Goal: Information Seeking & Learning: Learn about a topic

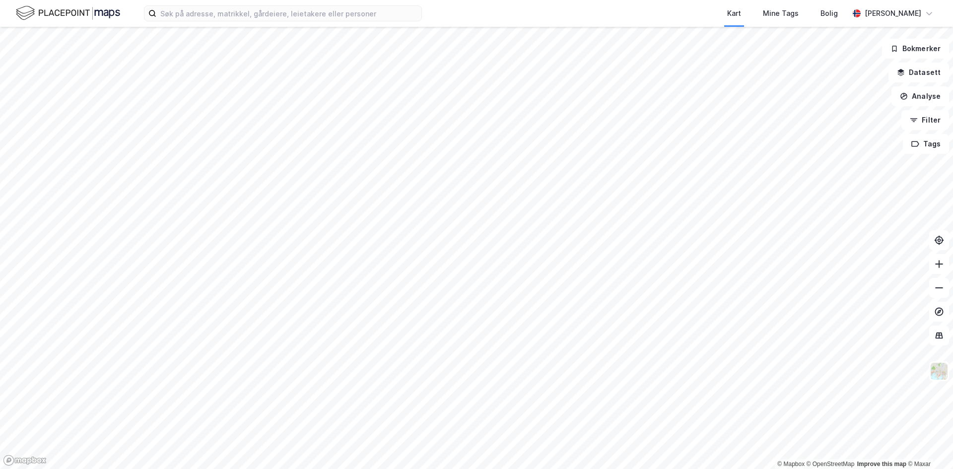
click at [472, 0] on html "Kart Mine Tags Bolig [PERSON_NAME] © Mapbox © OpenStreetMap Improve this map © …" at bounding box center [476, 234] width 953 height 469
click at [241, 14] on input at bounding box center [288, 13] width 265 height 15
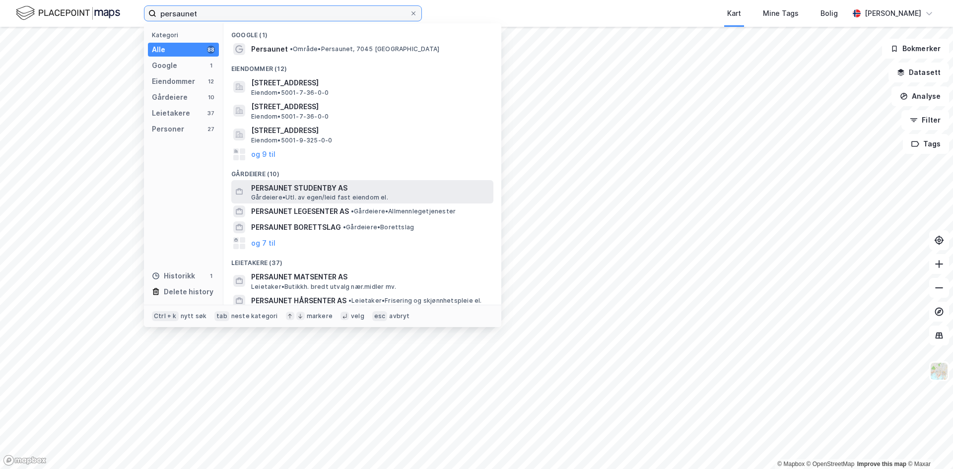
type input "persaunet"
click at [354, 187] on span "PERSAUNET STUDENTBY AS" at bounding box center [370, 188] width 238 height 12
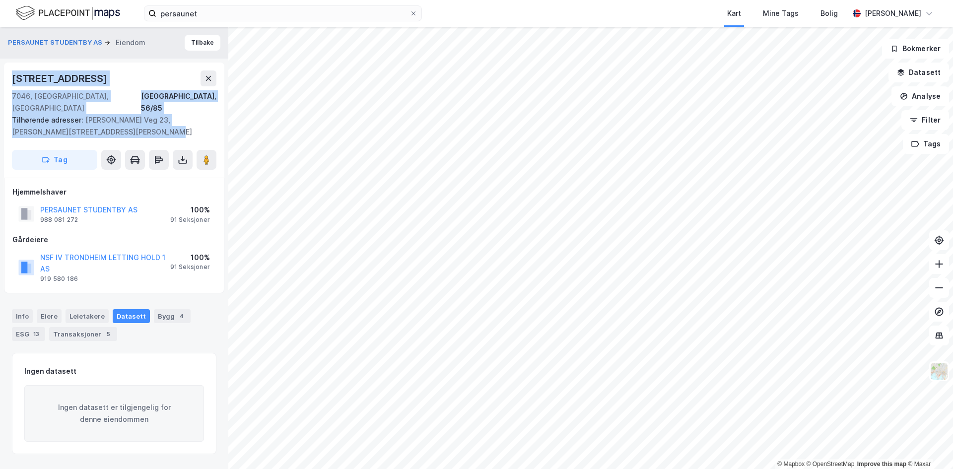
drag, startPoint x: 30, startPoint y: 98, endPoint x: 108, endPoint y: 119, distance: 80.6
click at [107, 119] on div "[STREET_ADDRESS] Tilhørende adresser: Clara [STREET_ADDRESS], [PERSON_NAME][STR…" at bounding box center [114, 120] width 220 height 115
click at [108, 119] on div "Tilhørende adresser: Clara [STREET_ADDRESS][PERSON_NAME], [PERSON_NAME][STREET_…" at bounding box center [110, 126] width 196 height 24
drag, startPoint x: 85, startPoint y: 119, endPoint x: 17, endPoint y: 74, distance: 81.3
click at [17, 74] on div "[STREET_ADDRESS] Tilhørende adresser: Clara [STREET_ADDRESS], [PERSON_NAME][STR…" at bounding box center [114, 120] width 220 height 115
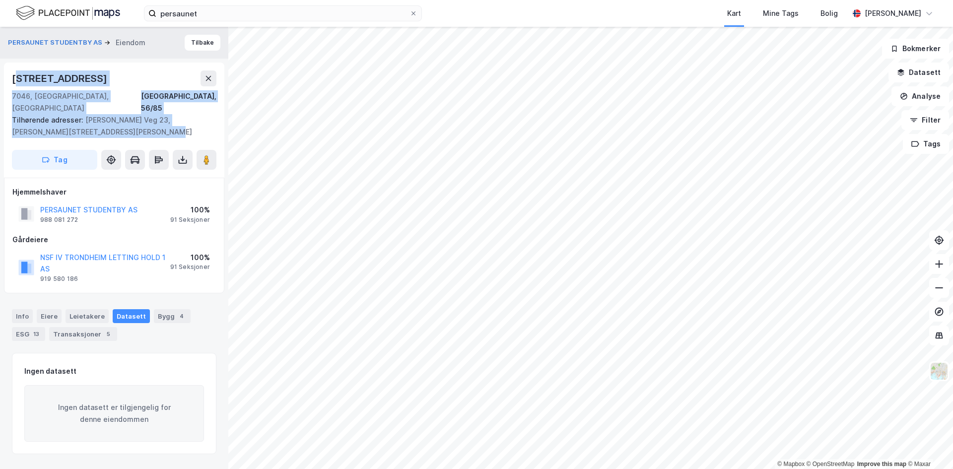
click at [17, 74] on div "[STREET_ADDRESS]" at bounding box center [60, 78] width 97 height 16
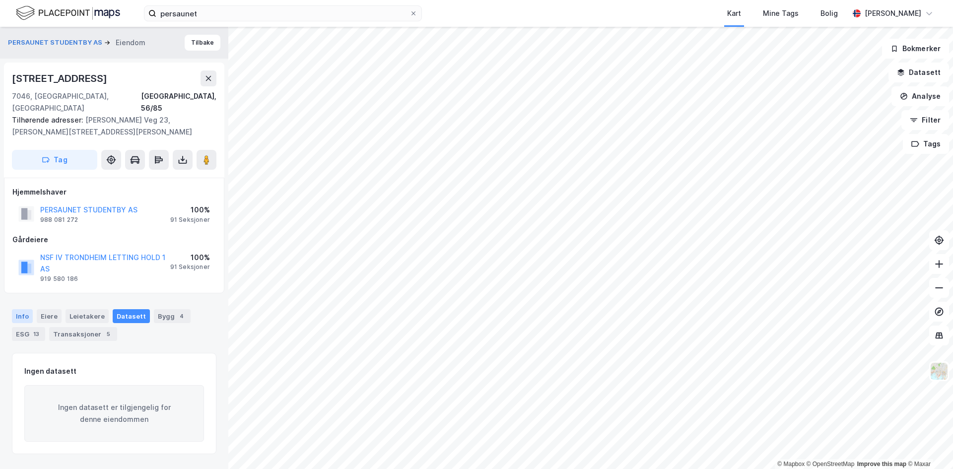
click at [28, 309] on div "Info" at bounding box center [22, 316] width 21 height 14
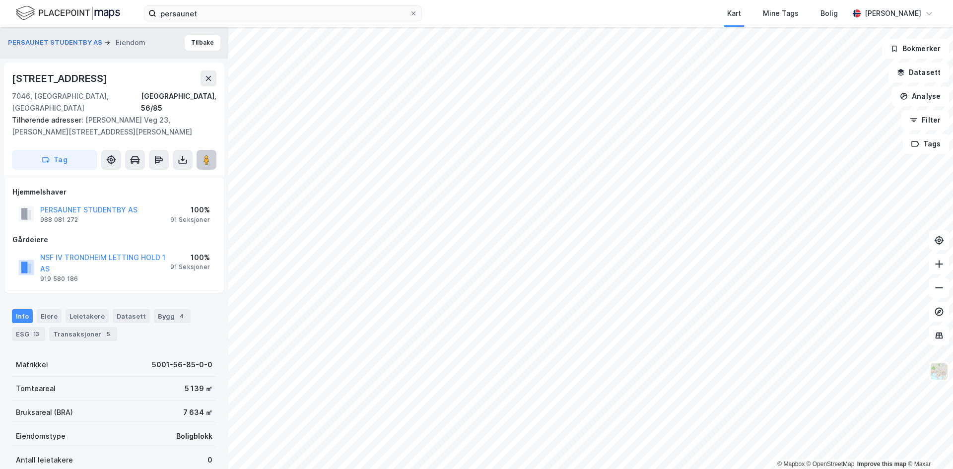
click at [208, 155] on image at bounding box center [206, 160] width 6 height 10
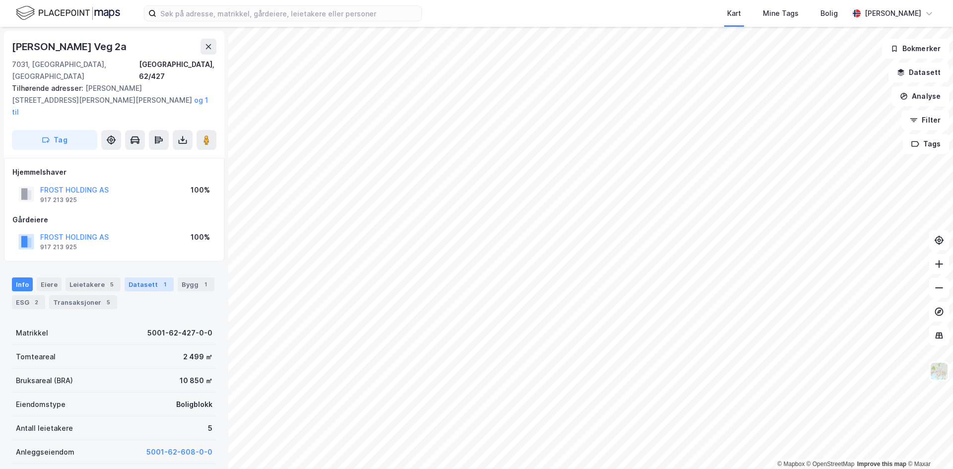
click at [130, 277] on div "Datasett 1" at bounding box center [149, 284] width 49 height 14
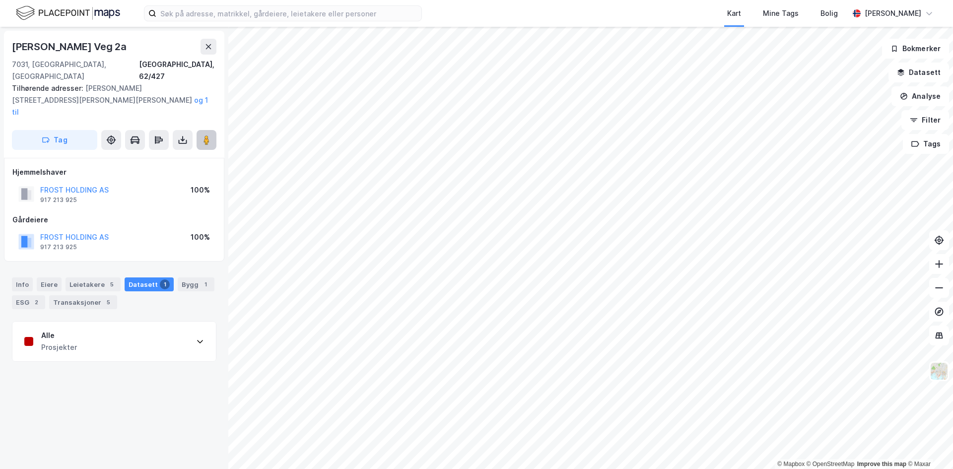
click at [209, 130] on button at bounding box center [206, 140] width 20 height 20
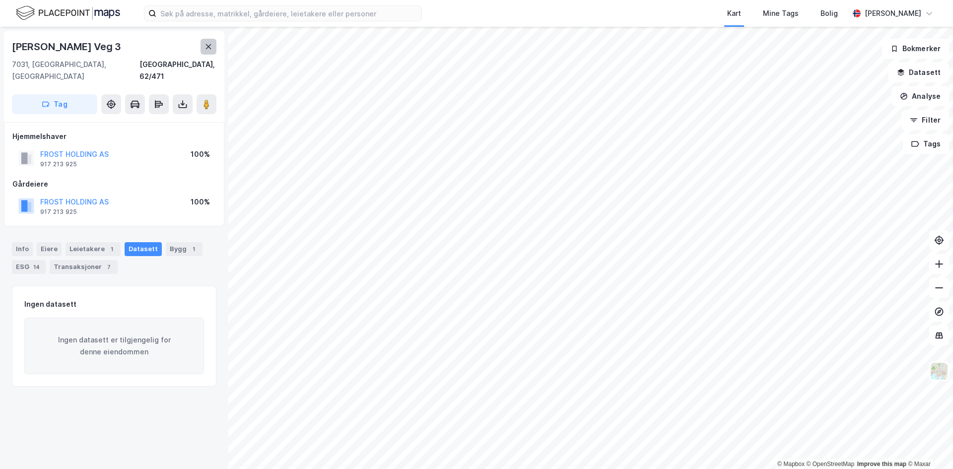
click at [206, 44] on icon at bounding box center [208, 47] width 8 height 8
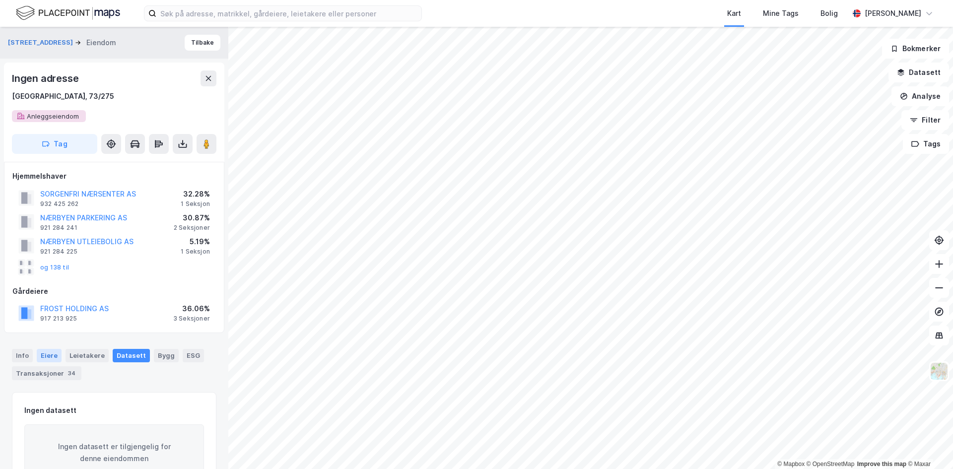
click at [44, 353] on div "Eiere" at bounding box center [49, 355] width 25 height 13
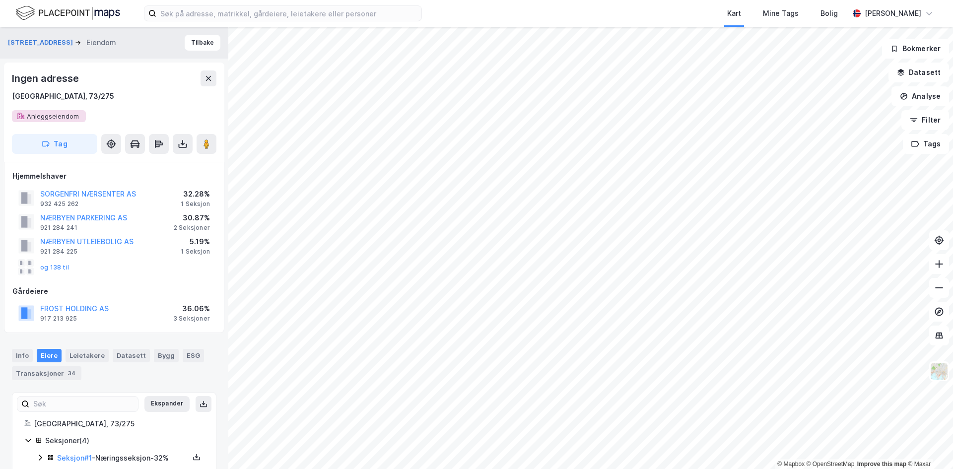
scroll to position [71, 0]
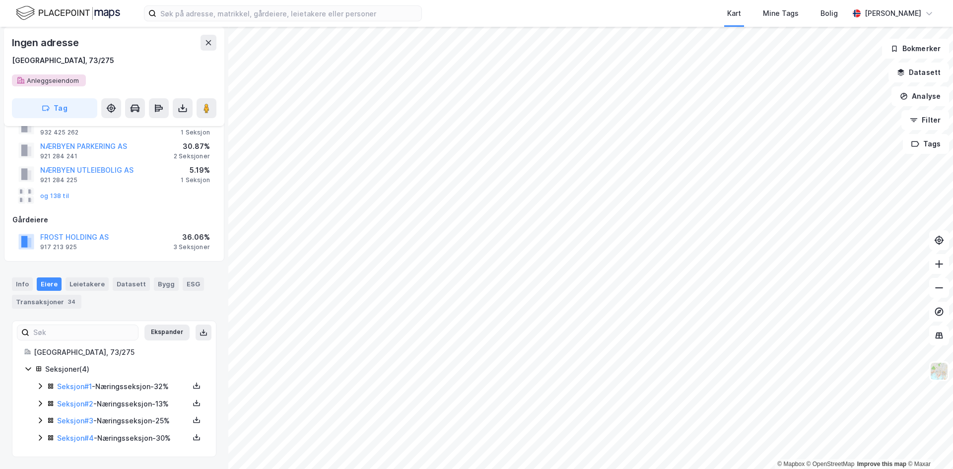
click at [132, 386] on div "Seksjon # 1 - Næringsseksjon - 32%" at bounding box center [123, 387] width 132 height 12
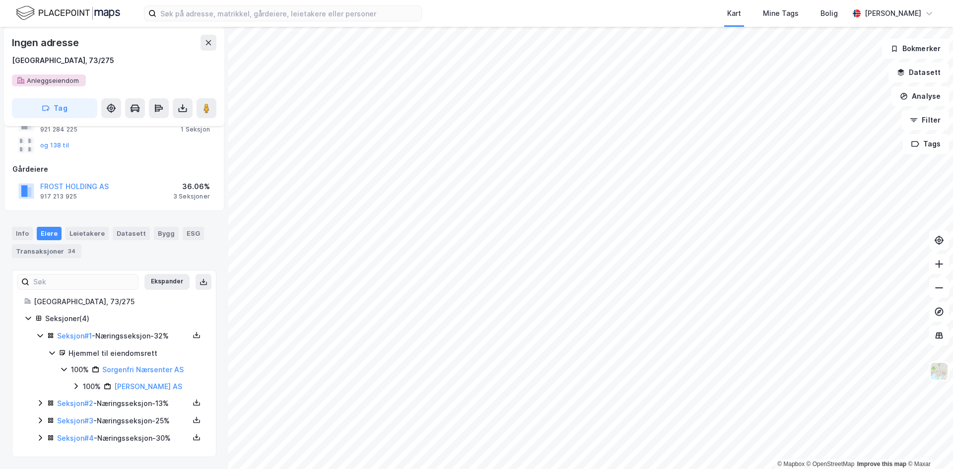
click at [133, 401] on div "Seksjon # 2 - Næringsseksjon - 13%" at bounding box center [123, 403] width 132 height 12
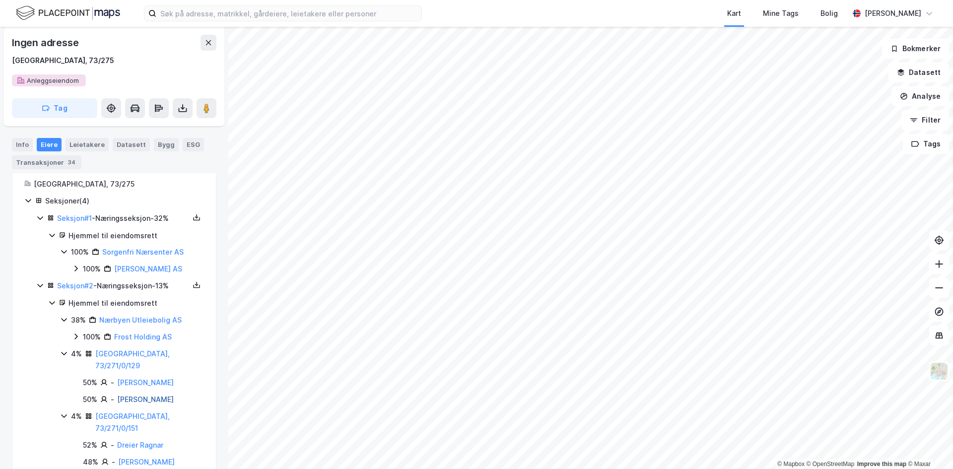
scroll to position [242, 0]
click at [133, 280] on div "Seksjon # 2 - Næringsseksjon - 13%" at bounding box center [123, 283] width 132 height 12
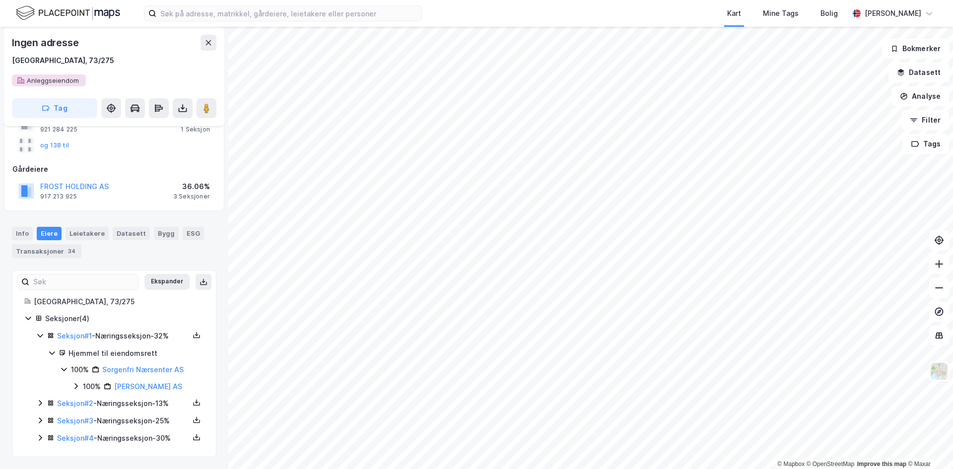
scroll to position [0, 0]
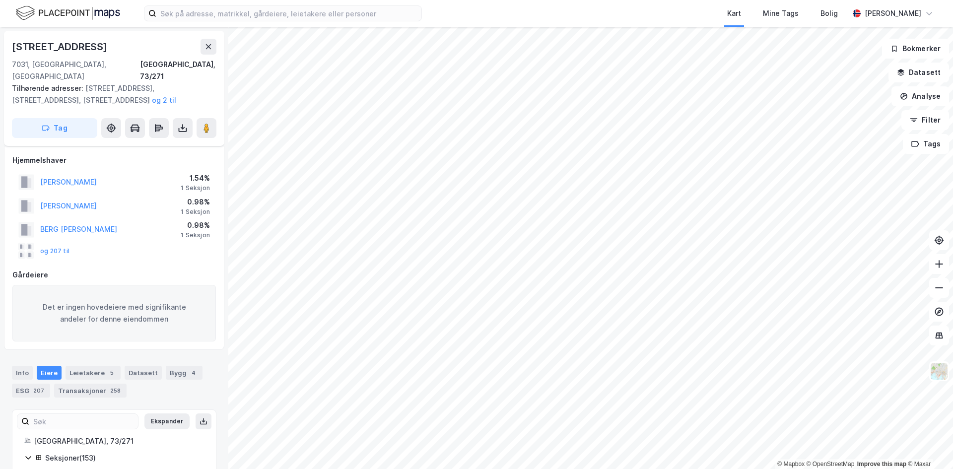
scroll to position [11, 0]
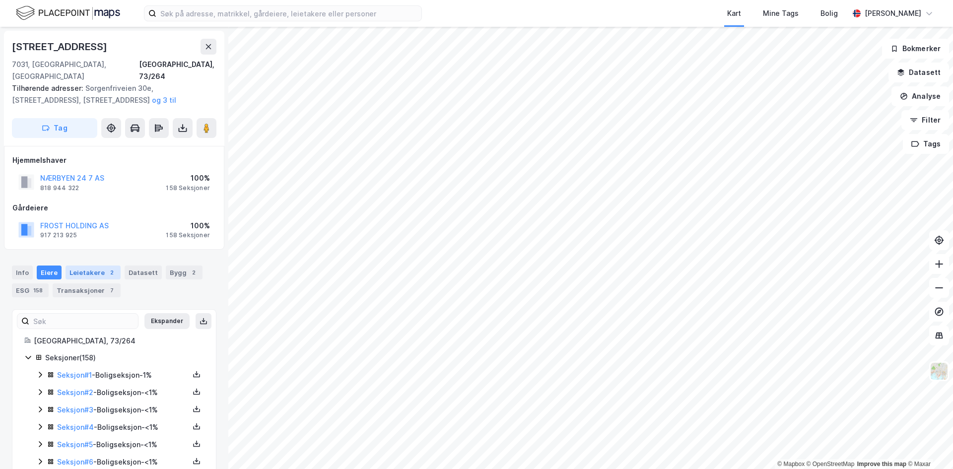
click at [89, 265] on div "Leietakere 2" at bounding box center [92, 272] width 55 height 14
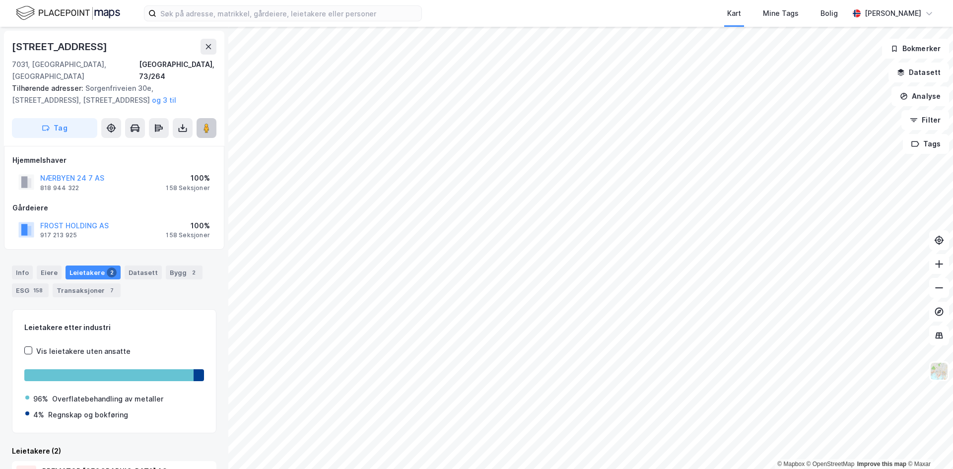
click at [205, 123] on image at bounding box center [206, 128] width 6 height 10
click at [85, 286] on div "Info Eiere Leietakere 2 Datasett Bygg 2 ESG 158 Transaksjoner 7" at bounding box center [114, 278] width 228 height 48
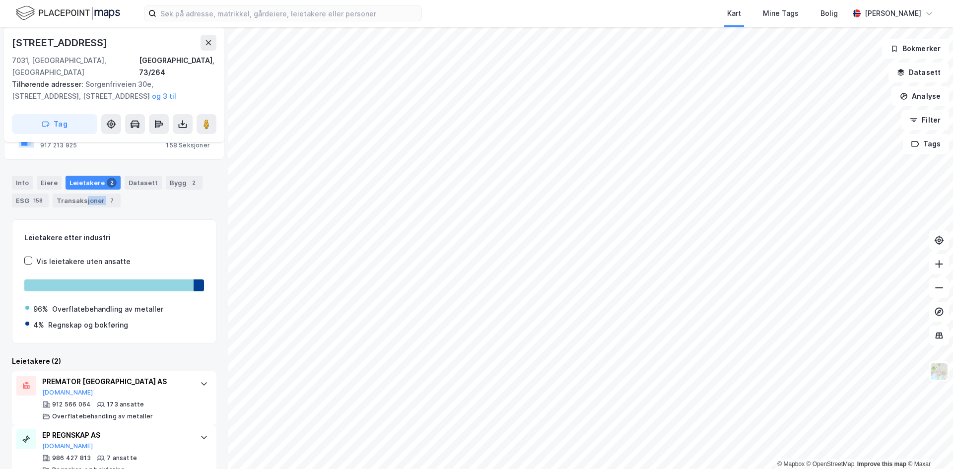
scroll to position [99, 0]
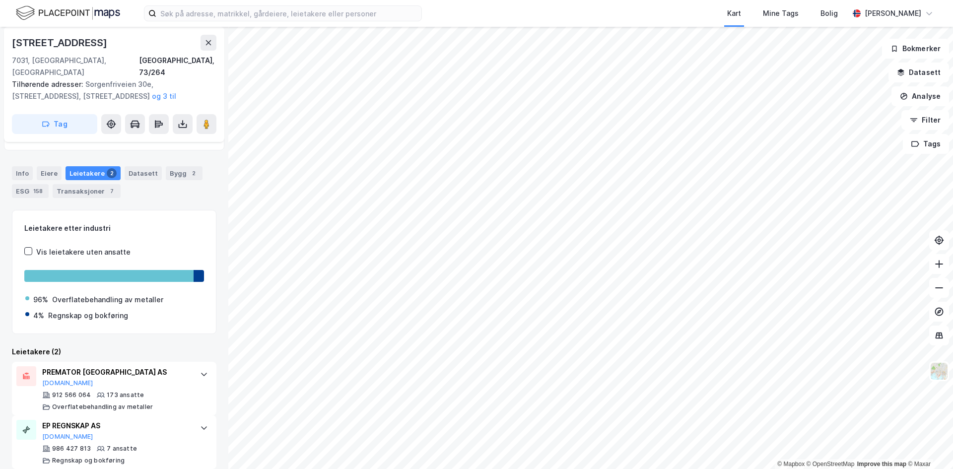
click at [179, 222] on div "Leietakere etter industri" at bounding box center [114, 228] width 180 height 12
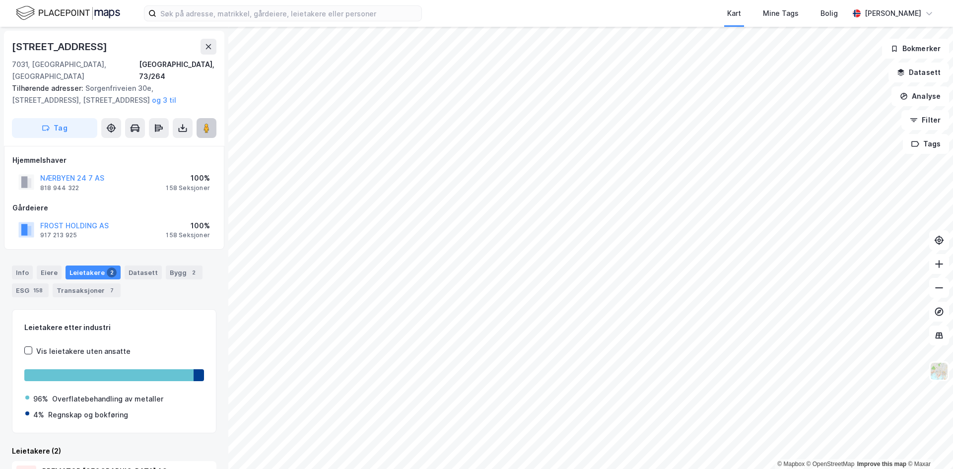
click at [205, 123] on image at bounding box center [206, 128] width 6 height 10
click at [91, 283] on div "Transaksjoner 7" at bounding box center [87, 290] width 68 height 14
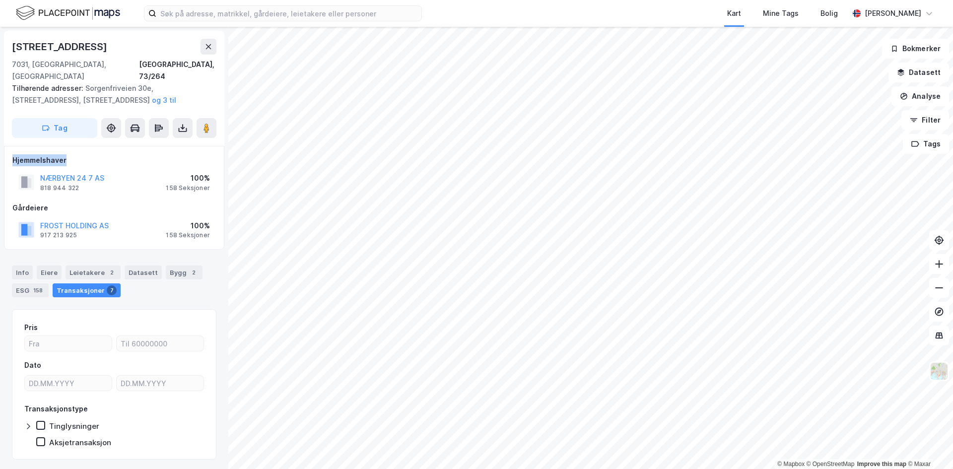
drag, startPoint x: 11, startPoint y: 146, endPoint x: 79, endPoint y: 146, distance: 68.5
click at [79, 146] on div "Hjemmelshaver NÆRBYEN 24 7 AS 818 944 322 100% 158 Seksjoner Gårdeiere FROST HO…" at bounding box center [114, 198] width 220 height 104
drag, startPoint x: 79, startPoint y: 146, endPoint x: 76, endPoint y: 140, distance: 6.2
click at [80, 154] on div "Hjemmelshaver" at bounding box center [113, 160] width 203 height 12
drag, startPoint x: 16, startPoint y: 50, endPoint x: 117, endPoint y: 39, distance: 101.2
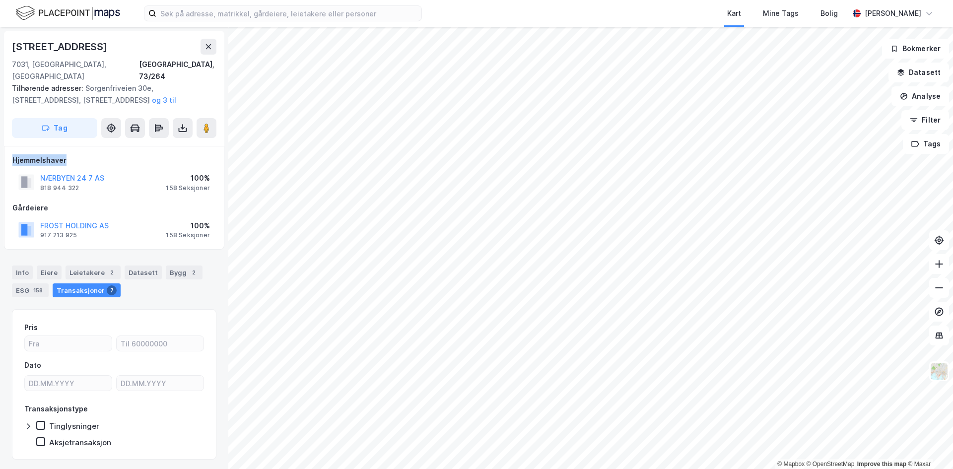
click at [117, 39] on div "[STREET_ADDRESS]" at bounding box center [114, 47] width 204 height 16
drag, startPoint x: 47, startPoint y: 150, endPoint x: 99, endPoint y: 146, distance: 52.3
click at [99, 154] on div "Hjemmelshaver" at bounding box center [113, 160] width 203 height 12
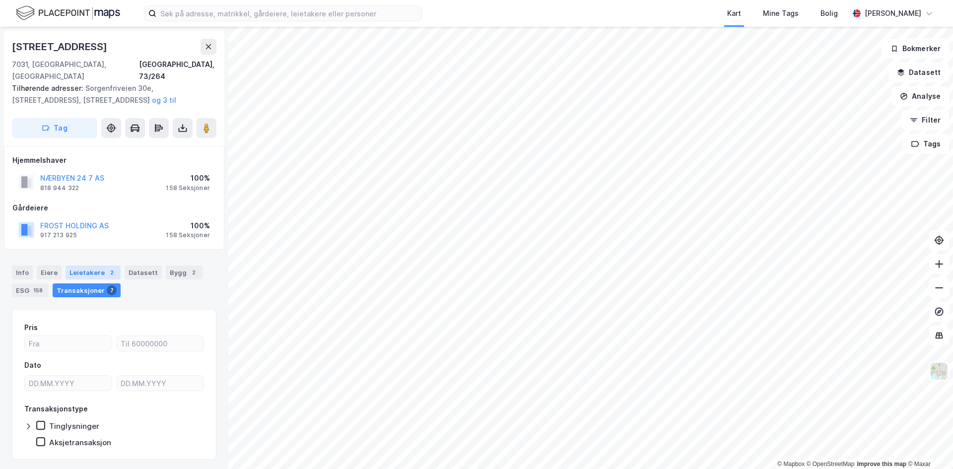
click at [87, 265] on div "Leietakere 2" at bounding box center [92, 272] width 55 height 14
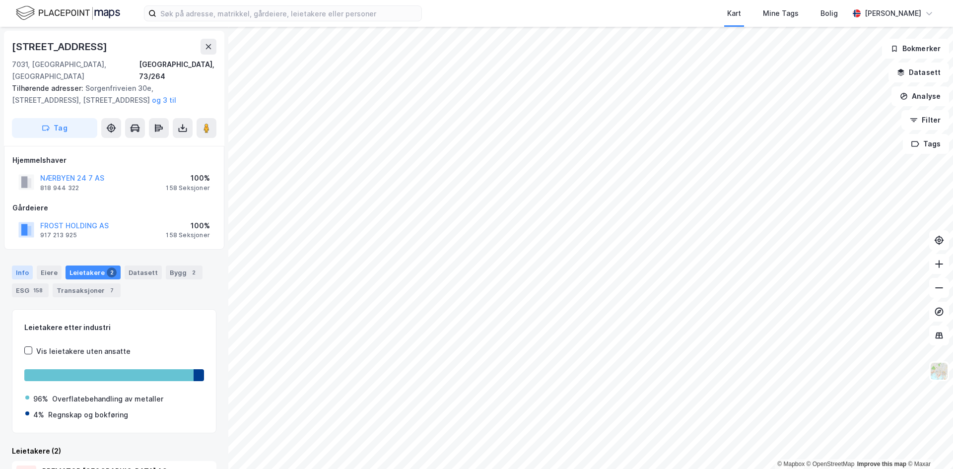
click at [25, 265] on div "Info" at bounding box center [22, 272] width 21 height 14
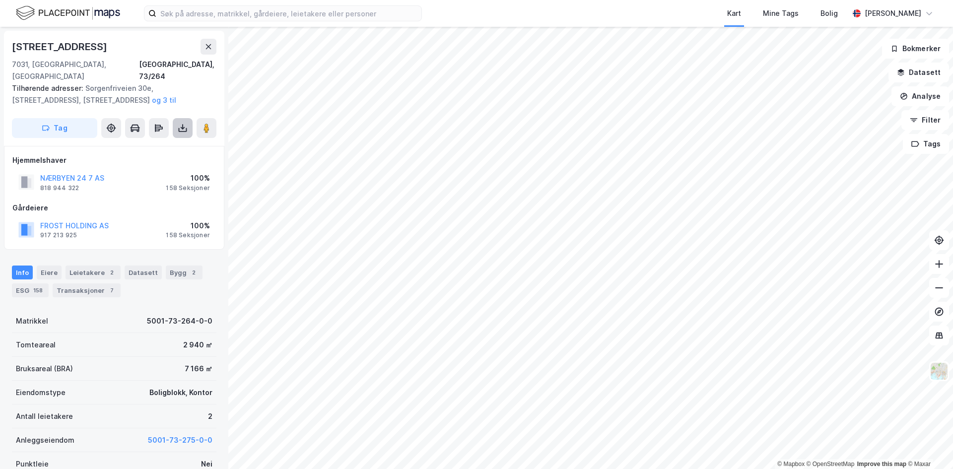
click at [180, 123] on icon at bounding box center [183, 128] width 10 height 10
click at [129, 144] on div "Last ned grunnbok" at bounding box center [134, 148] width 58 height 8
click at [527, 468] on html "Kart Mine Tags Bolig [PERSON_NAME] © Mapbox © OpenStreetMap Improve this map © …" at bounding box center [476, 234] width 953 height 469
click at [214, 47] on button at bounding box center [208, 47] width 16 height 16
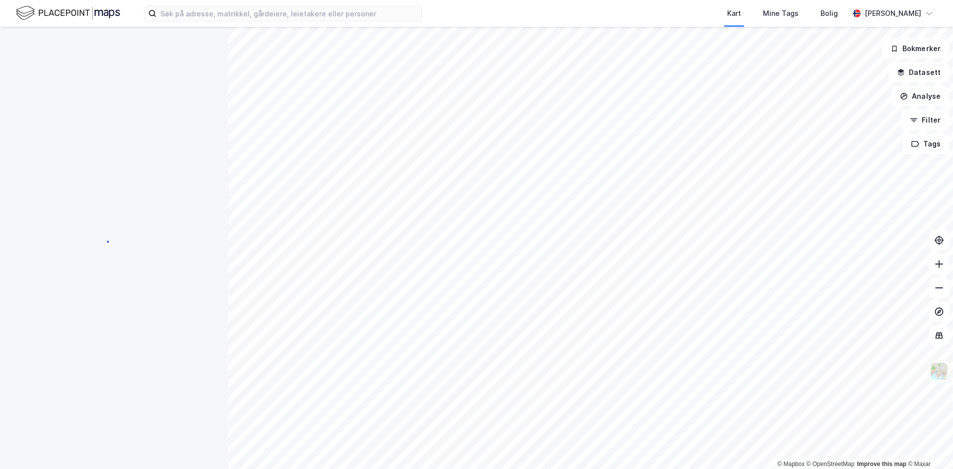
scroll to position [3, 0]
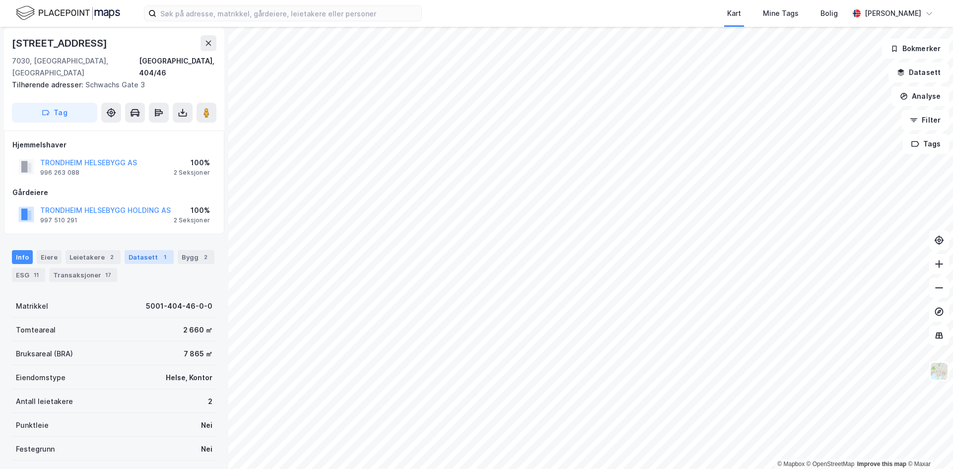
click at [145, 250] on div "Datasett 1" at bounding box center [149, 257] width 49 height 14
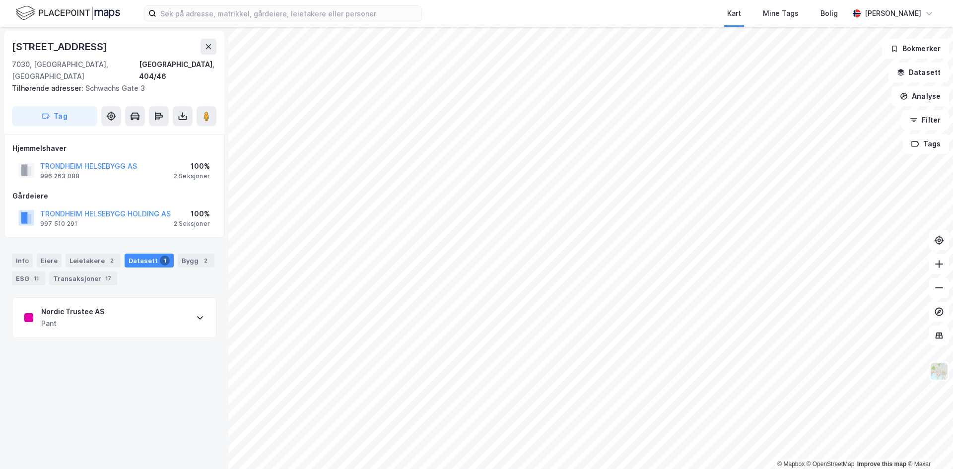
click at [79, 318] on div "Pant" at bounding box center [72, 324] width 63 height 12
click at [49, 254] on div "Eiere" at bounding box center [49, 261] width 25 height 14
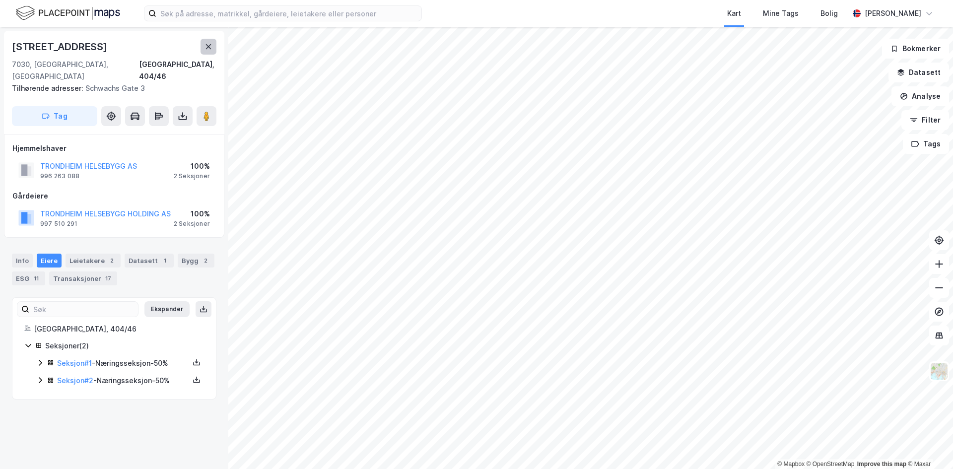
click at [211, 47] on icon at bounding box center [208, 47] width 8 height 8
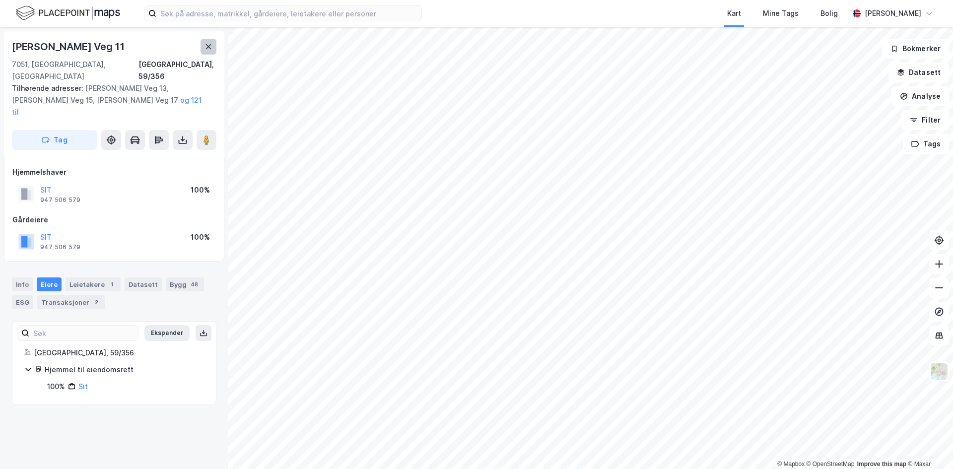
click at [206, 45] on icon at bounding box center [208, 46] width 5 height 5
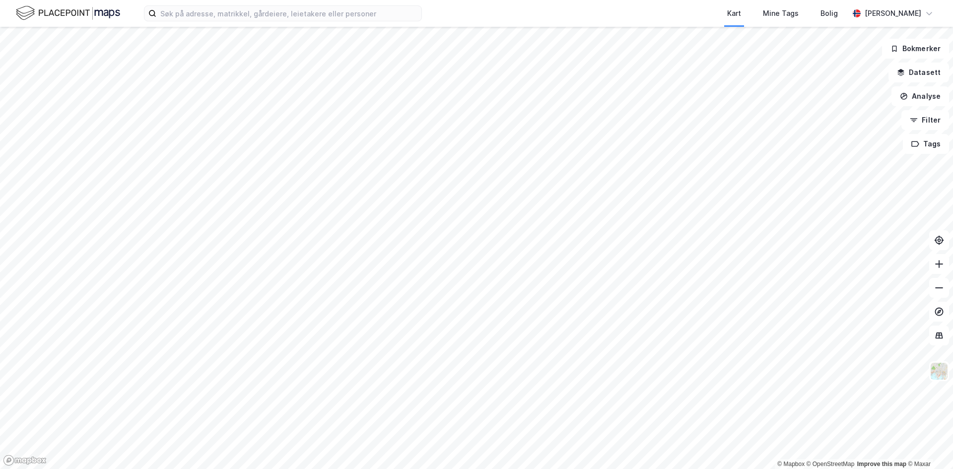
click at [538, 468] on html "Kart Mine Tags Bolig [PERSON_NAME] © Mapbox © OpenStreetMap Improve this map © …" at bounding box center [476, 234] width 953 height 469
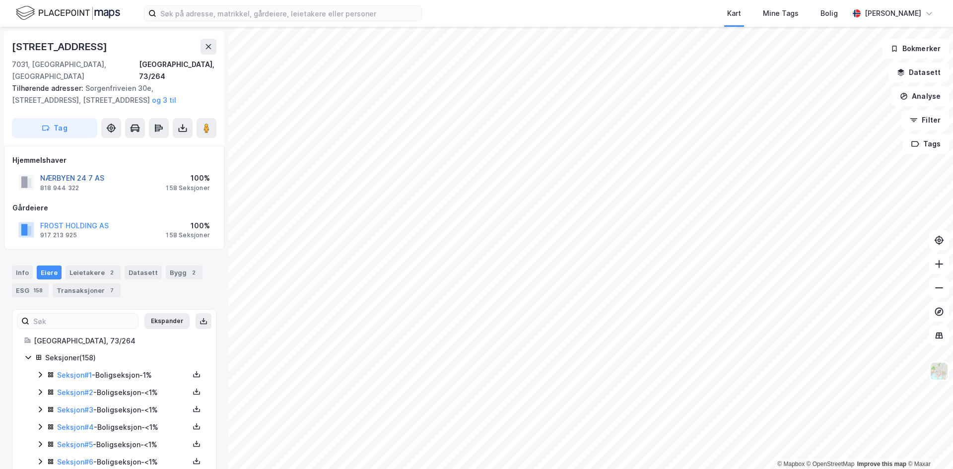
click at [0, 0] on button "NÆRBYEN 24 7 AS" at bounding box center [0, 0] width 0 height 0
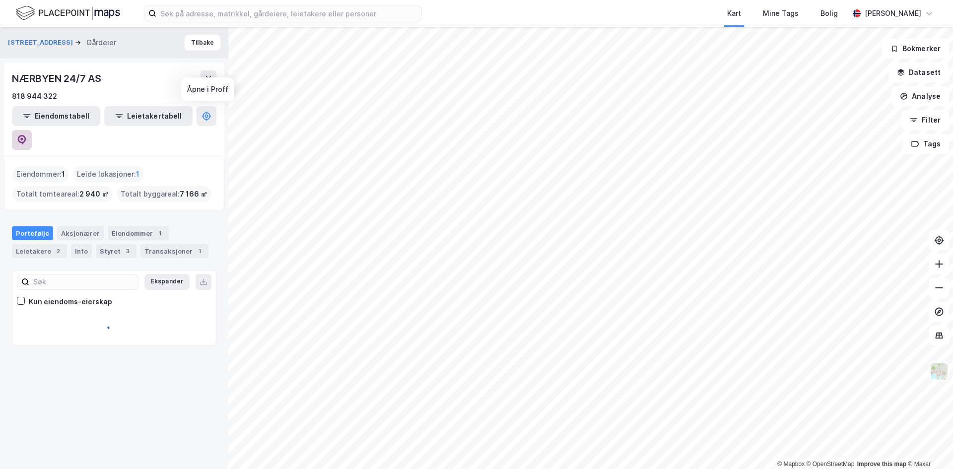
click at [23, 137] on icon at bounding box center [21, 138] width 3 height 3
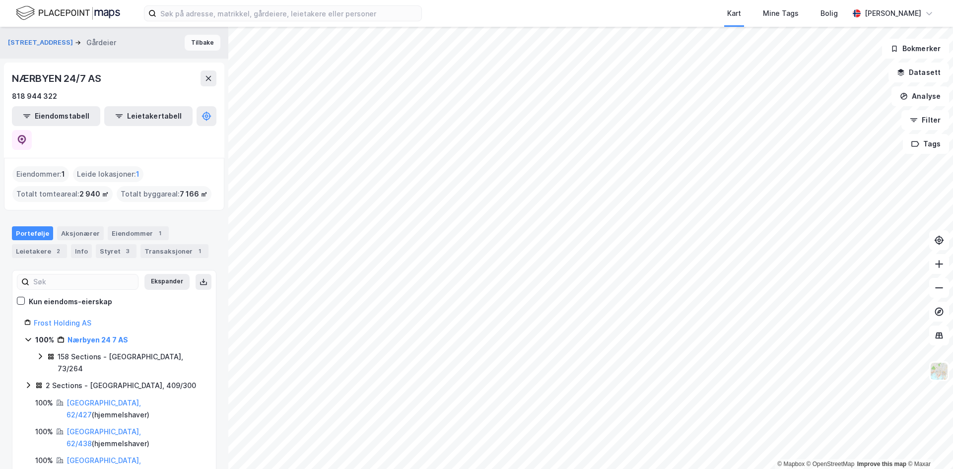
click at [199, 36] on button "Tilbake" at bounding box center [203, 43] width 36 height 16
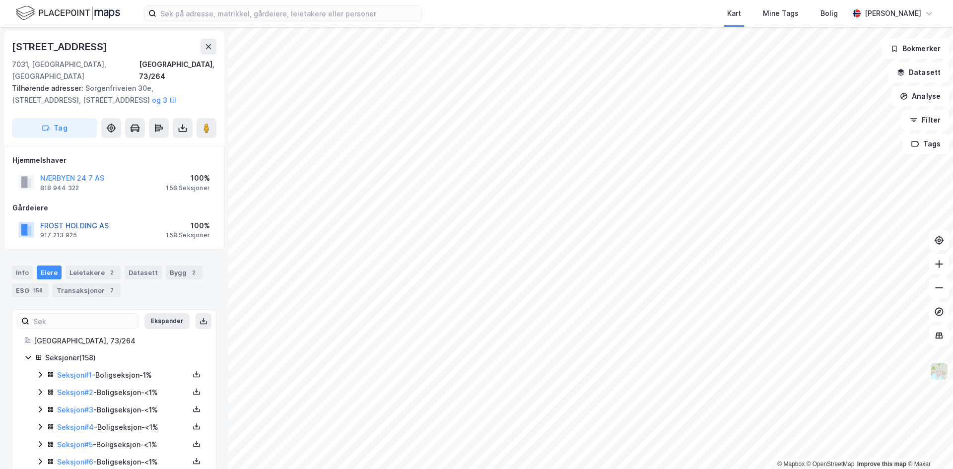
scroll to position [3, 0]
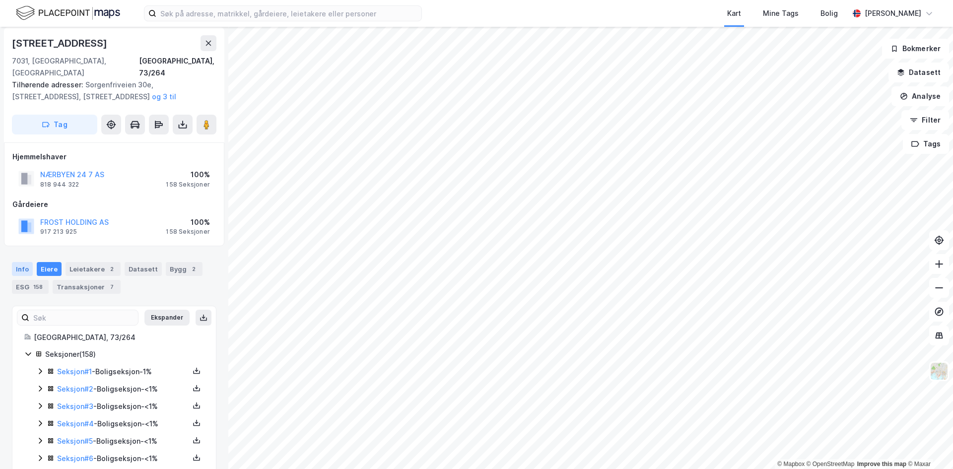
click at [18, 262] on div "Info" at bounding box center [22, 269] width 21 height 14
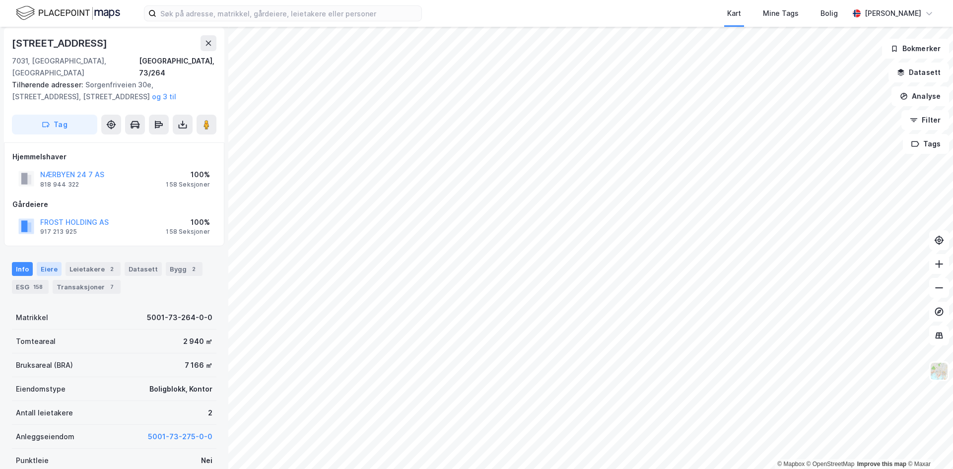
click at [39, 262] on div "Eiere" at bounding box center [49, 269] width 25 height 14
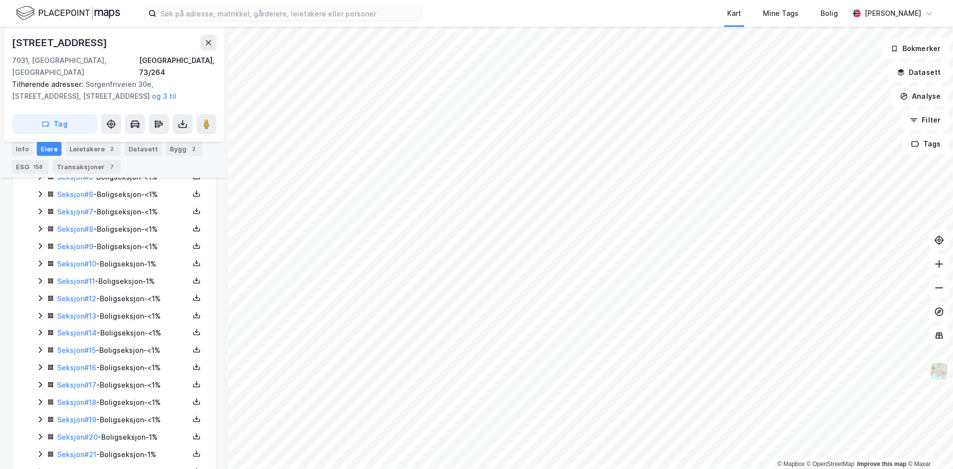
scroll to position [351, 0]
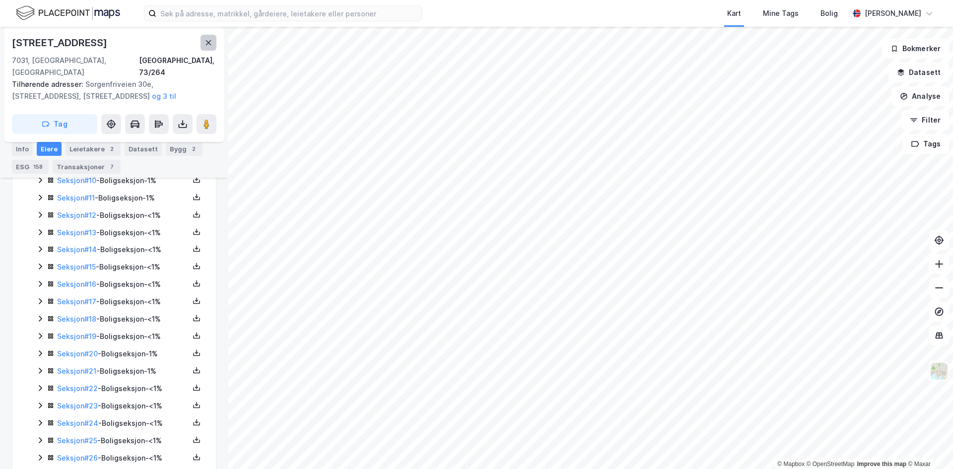
click at [206, 45] on icon at bounding box center [208, 42] width 5 height 5
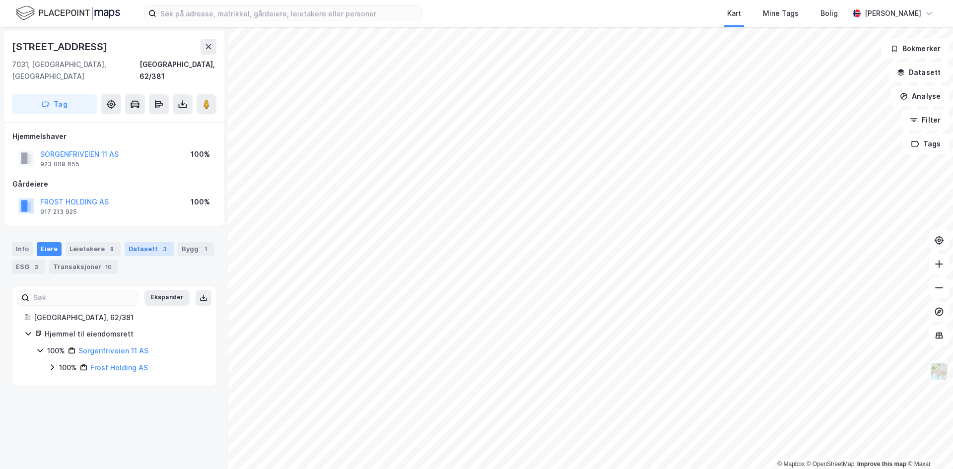
click at [144, 242] on div "Datasett 3" at bounding box center [149, 249] width 49 height 14
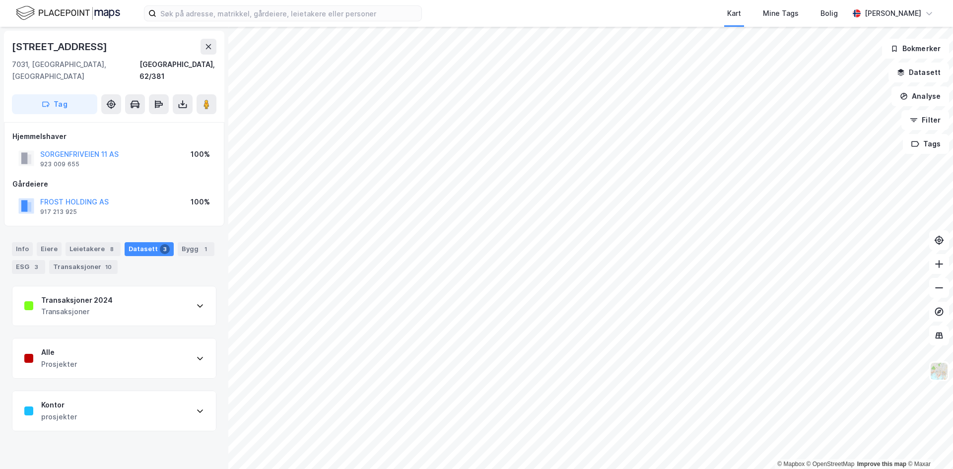
click at [78, 306] on div "Transaksjoner" at bounding box center [76, 312] width 71 height 12
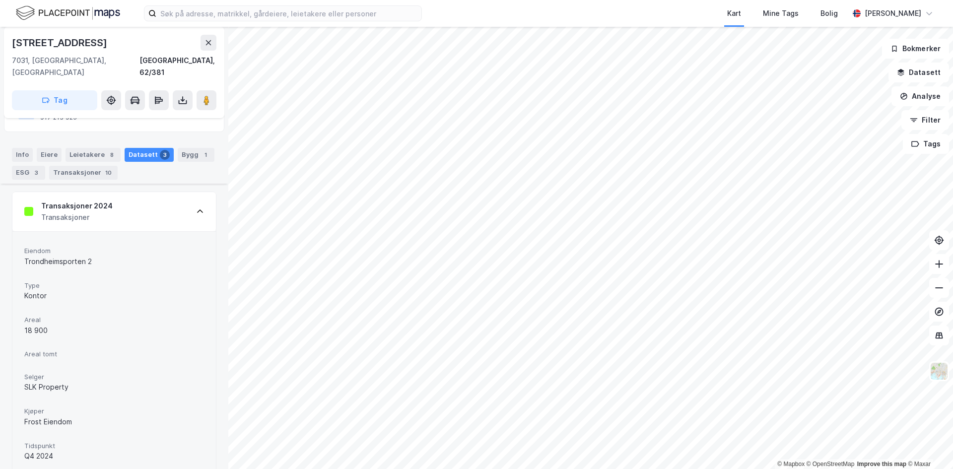
scroll to position [149, 0]
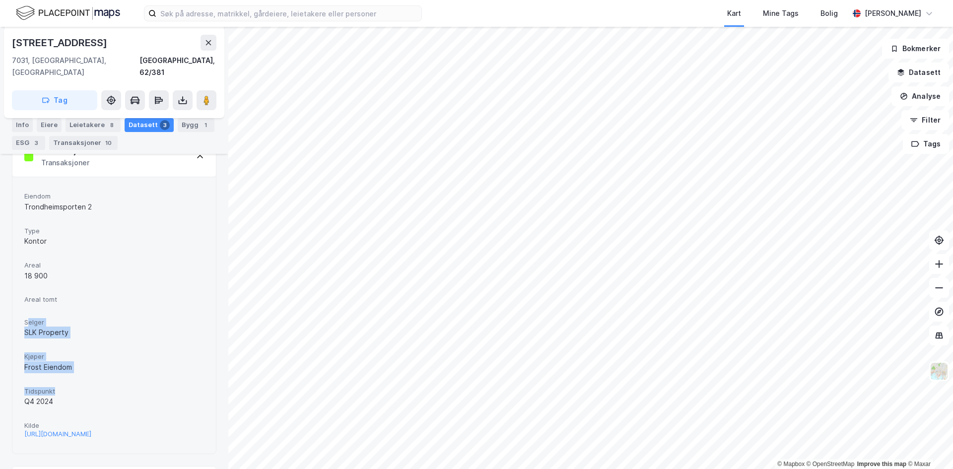
drag, startPoint x: 29, startPoint y: 306, endPoint x: 73, endPoint y: 383, distance: 89.3
click at [72, 382] on div "Eiendom Trondheimsporten 2 Type Kontor Areal 18 900 Areal tomt Selger SLK Prope…" at bounding box center [114, 315] width 180 height 252
click at [73, 395] on div "Q4 2024" at bounding box center [114, 401] width 180 height 12
drag, startPoint x: 62, startPoint y: 390, endPoint x: 33, endPoint y: 250, distance: 143.8
click at [33, 253] on div "Eiendom Trondheimsporten 2 Type Kontor Areal 18 900 Areal tomt Selger SLK Prope…" at bounding box center [114, 315] width 180 height 252
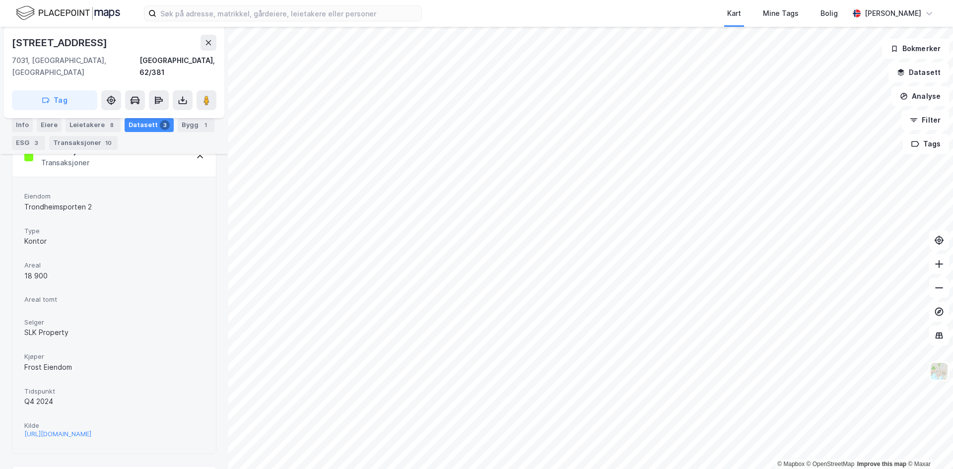
click at [33, 261] on span "Areal" at bounding box center [114, 265] width 180 height 8
click at [210, 43] on icon at bounding box center [208, 43] width 8 height 8
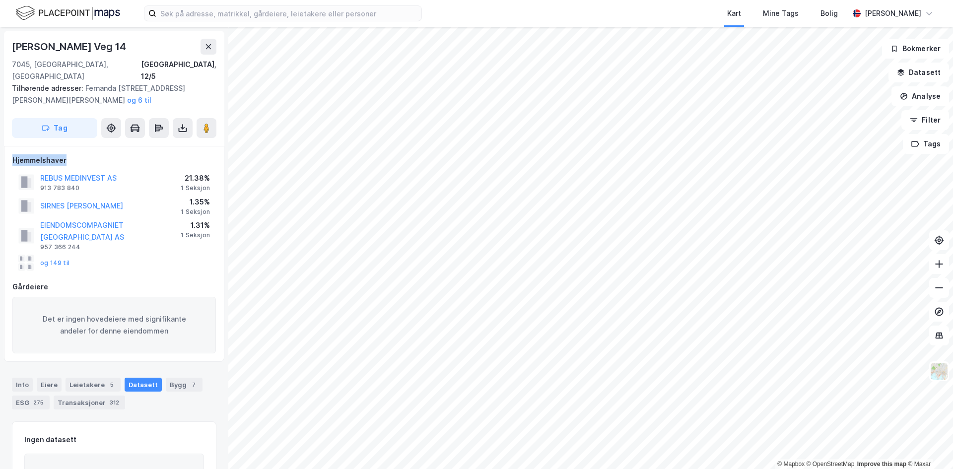
drag, startPoint x: 13, startPoint y: 147, endPoint x: 81, endPoint y: 147, distance: 68.5
click at [81, 154] on div "Hjemmelshaver" at bounding box center [113, 160] width 203 height 12
click at [215, 47] on button at bounding box center [208, 47] width 16 height 16
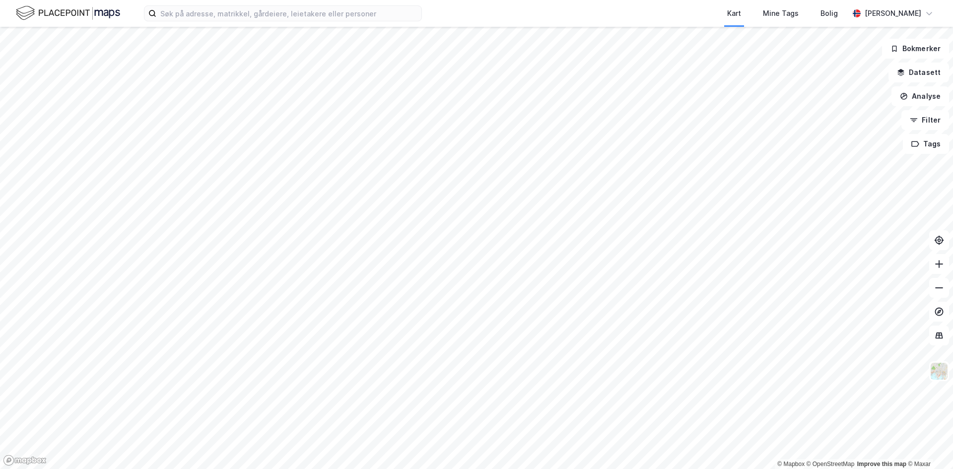
click at [482, 468] on html "Kart Mine Tags Bolig [PERSON_NAME] © Mapbox © OpenStreetMap Improve this map © …" at bounding box center [476, 234] width 953 height 469
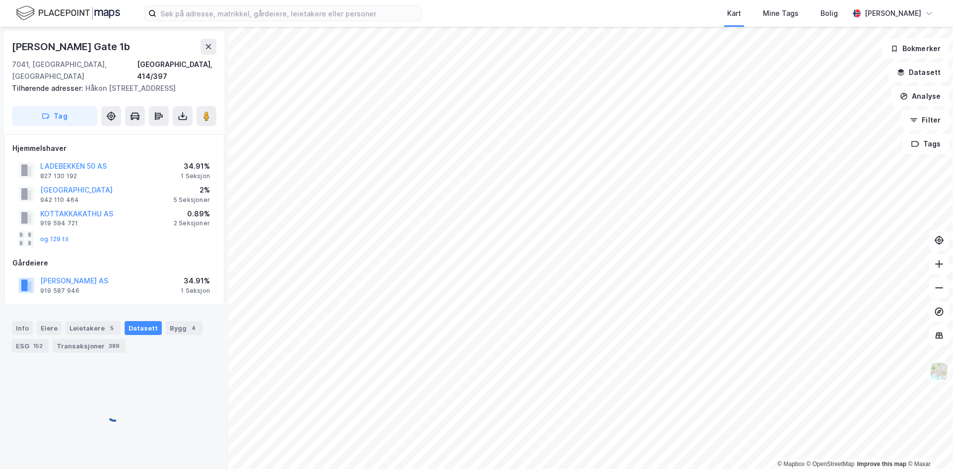
scroll to position [1, 0]
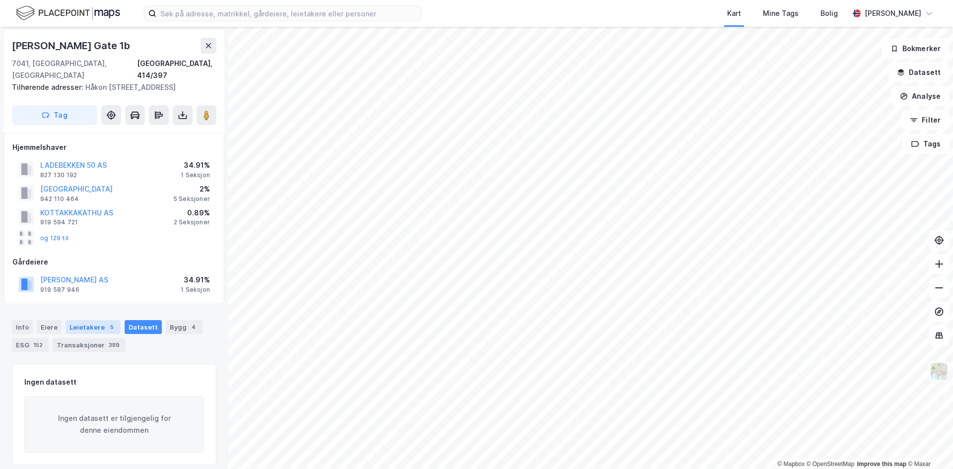
click at [85, 327] on div "Leietakere 5" at bounding box center [92, 327] width 55 height 14
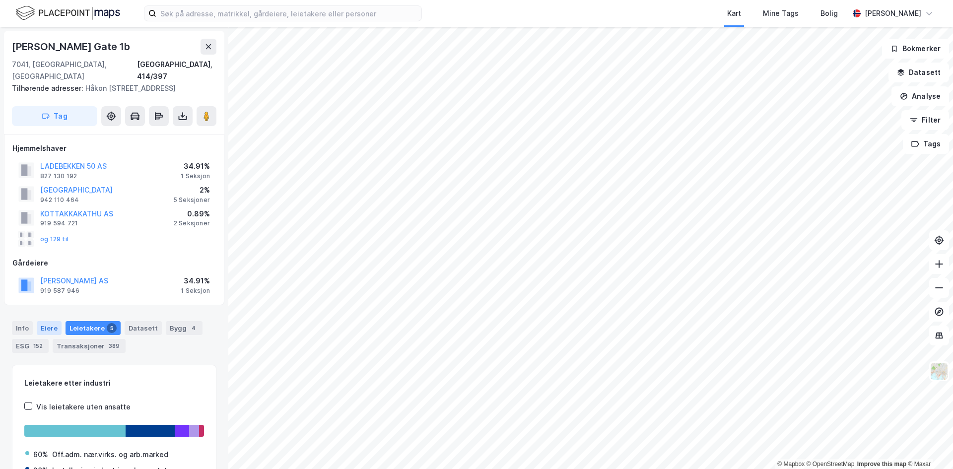
click at [39, 324] on div "Eiere" at bounding box center [49, 328] width 25 height 14
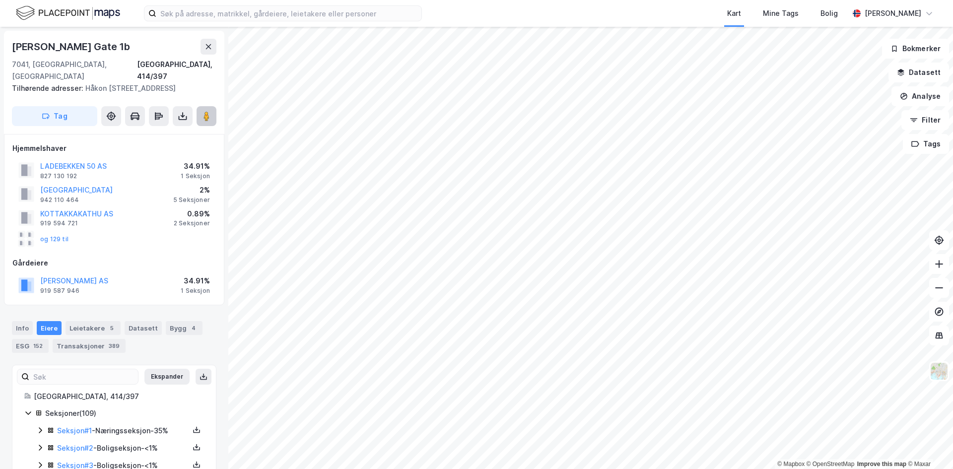
click at [207, 116] on image at bounding box center [206, 116] width 6 height 10
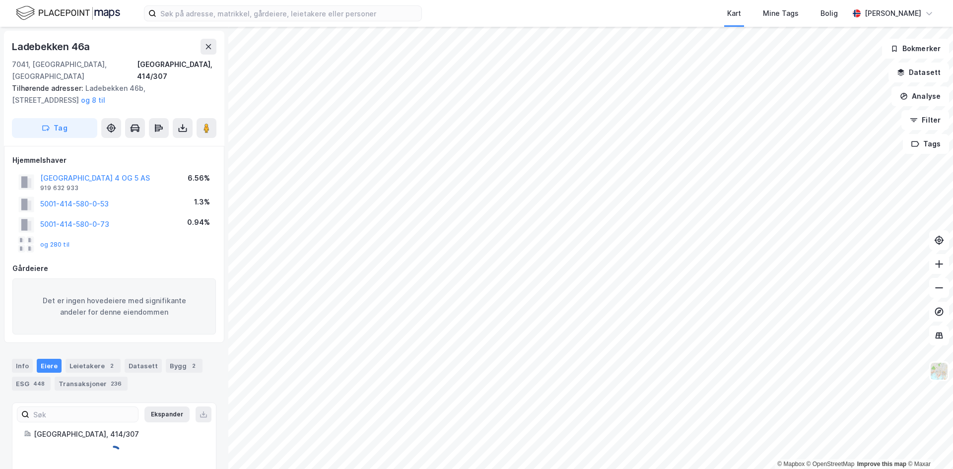
scroll to position [0, 0]
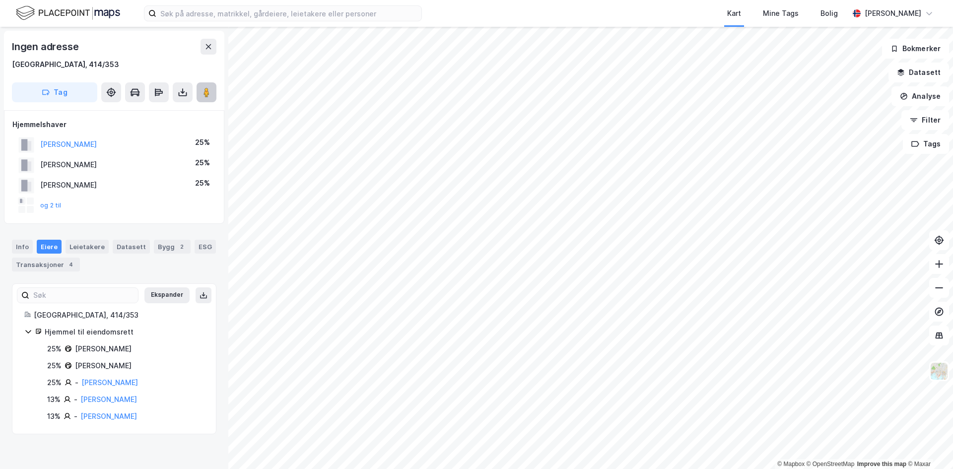
click at [208, 91] on image at bounding box center [206, 92] width 6 height 10
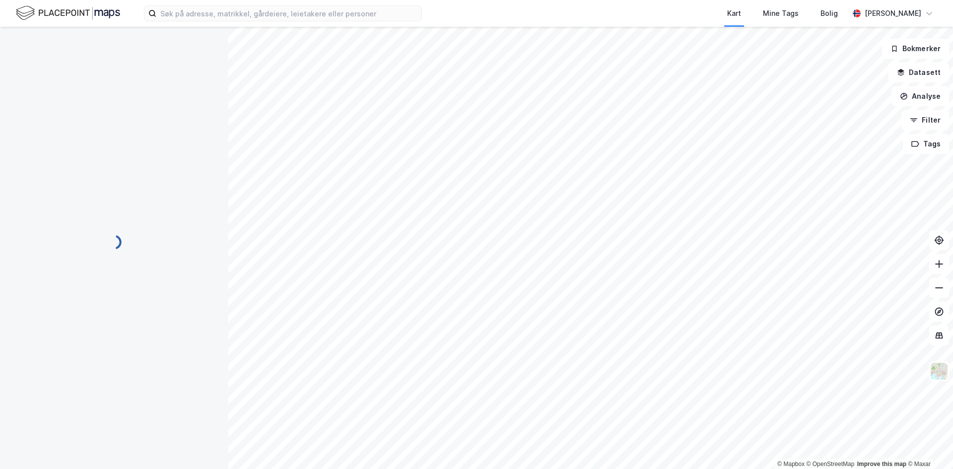
scroll to position [0, 0]
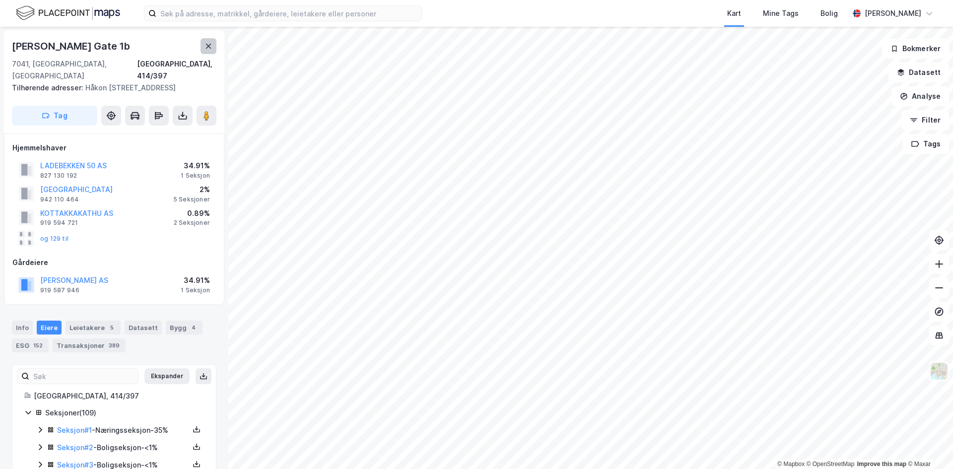
click at [208, 46] on icon at bounding box center [208, 46] width 5 height 5
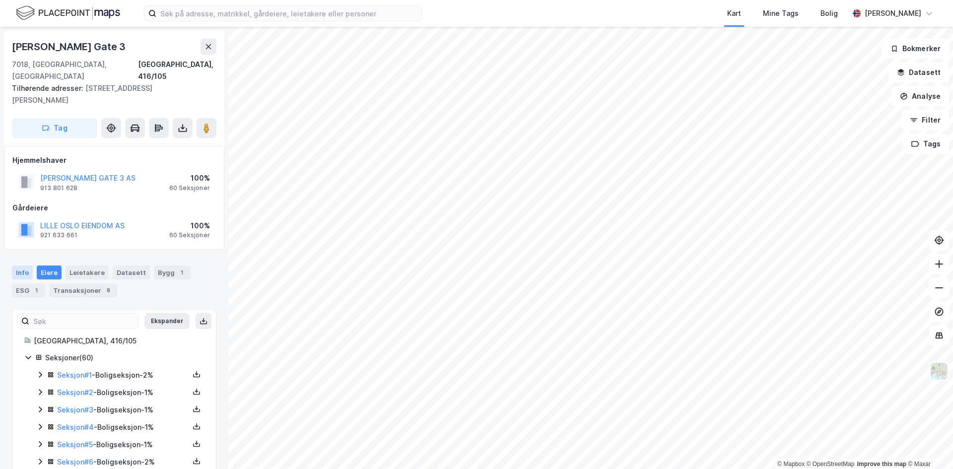
click at [28, 265] on div "Info" at bounding box center [22, 272] width 21 height 14
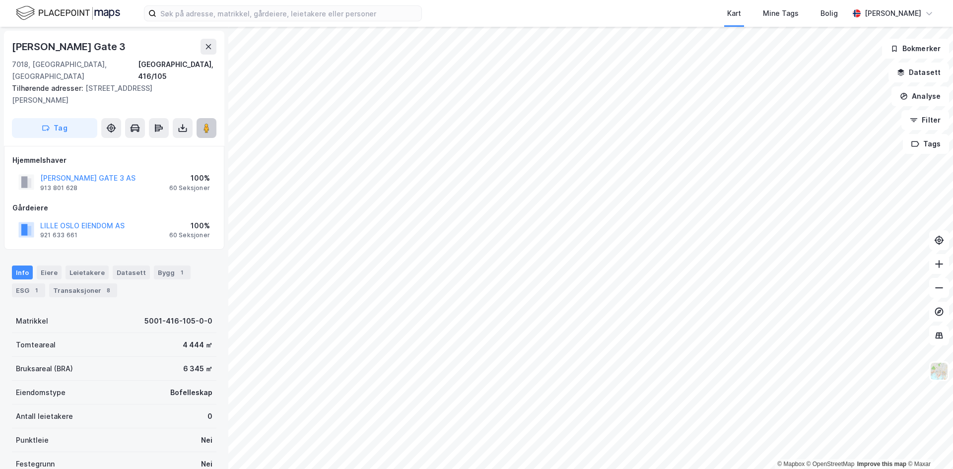
click at [206, 123] on image at bounding box center [206, 128] width 6 height 10
